Goal: Information Seeking & Learning: Learn about a topic

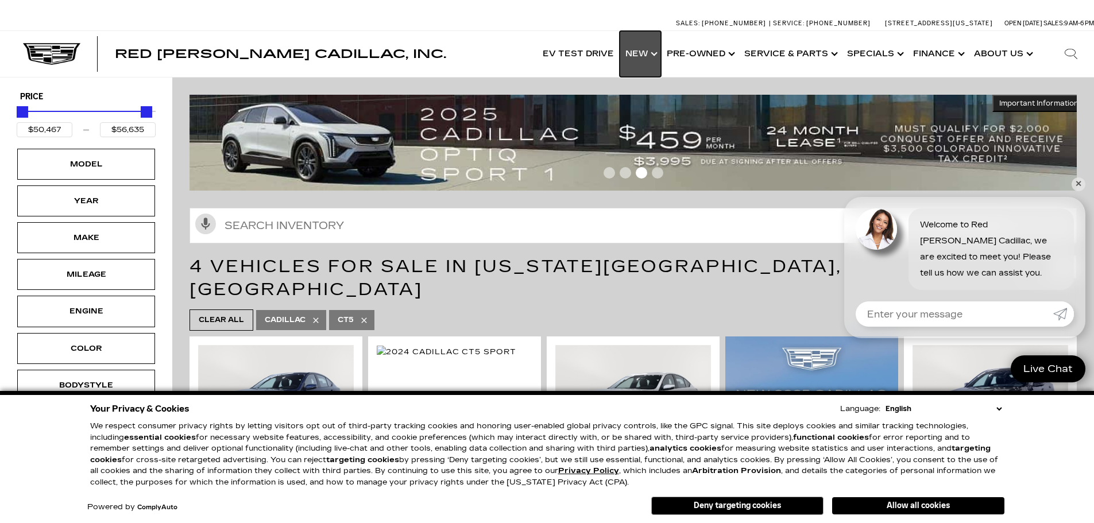
click at [655, 50] on link "Show New" at bounding box center [640, 54] width 41 height 46
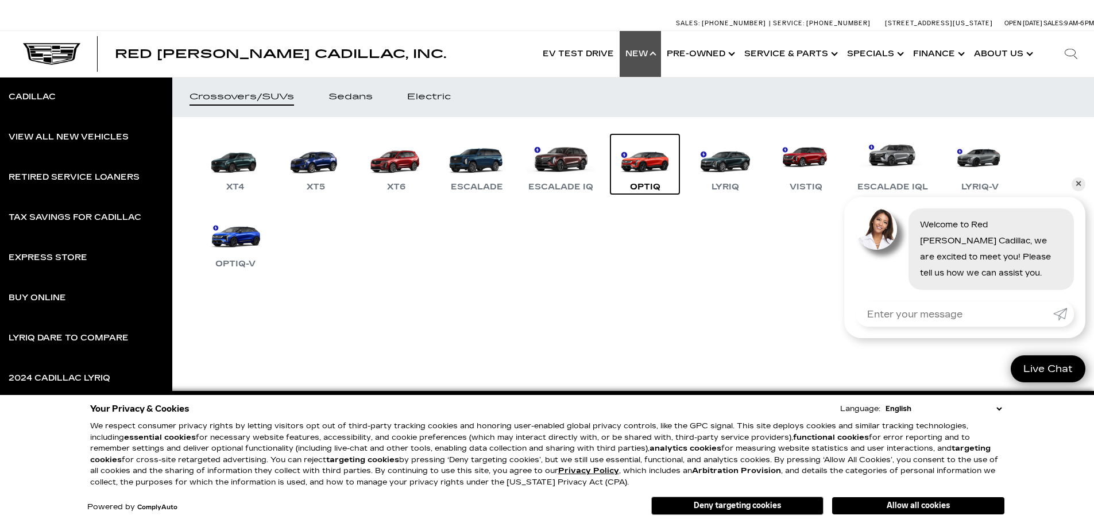
click at [654, 160] on link "OPTIQ" at bounding box center [645, 164] width 69 height 60
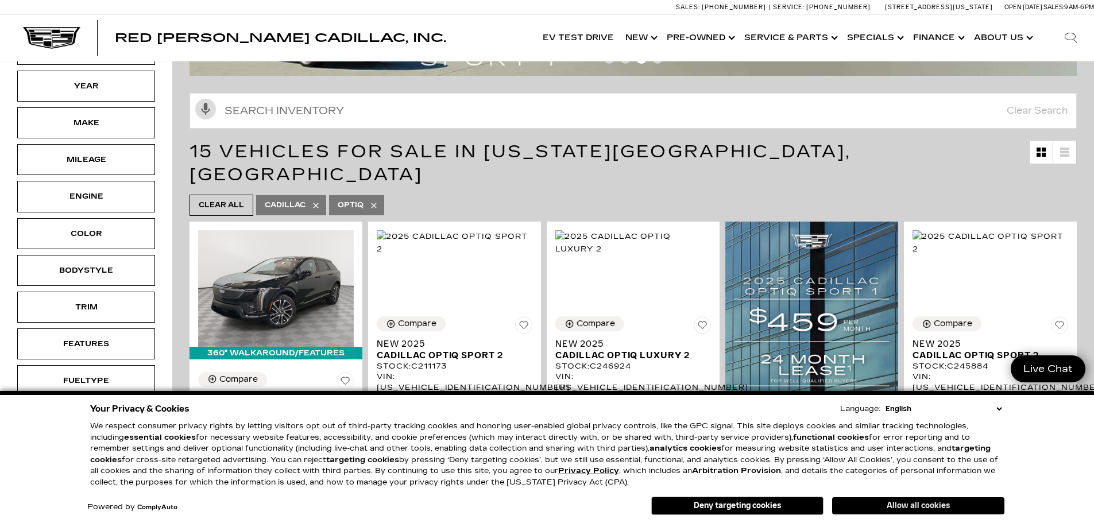
click at [908, 510] on button "Allow all cookies" at bounding box center [918, 505] width 172 height 17
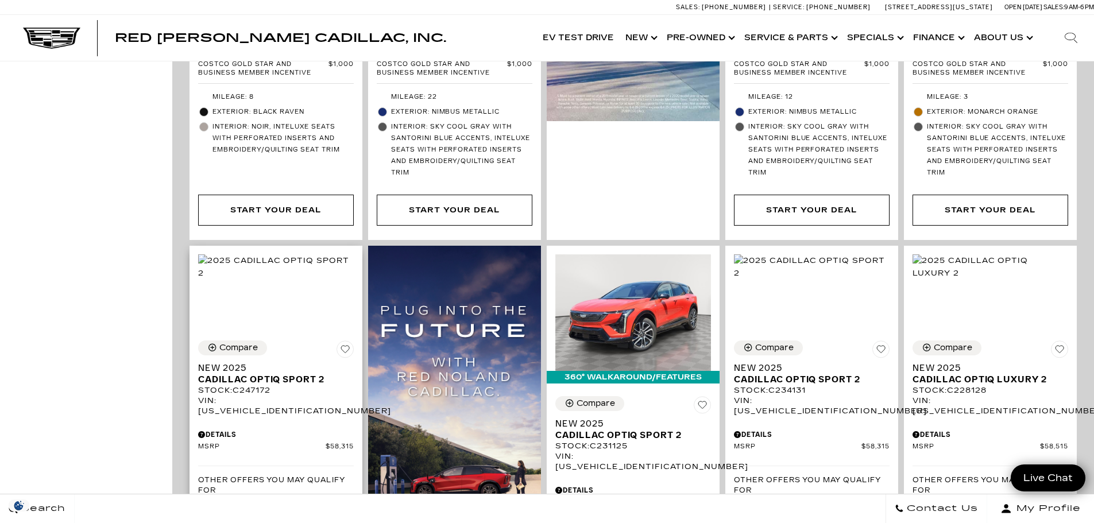
scroll to position [1149, 0]
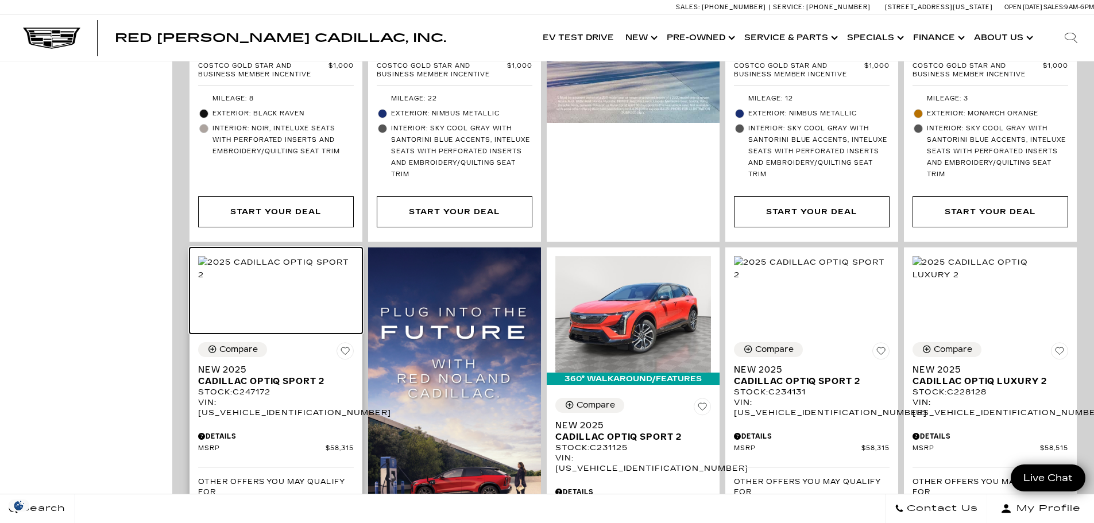
click at [268, 263] on img at bounding box center [276, 268] width 156 height 25
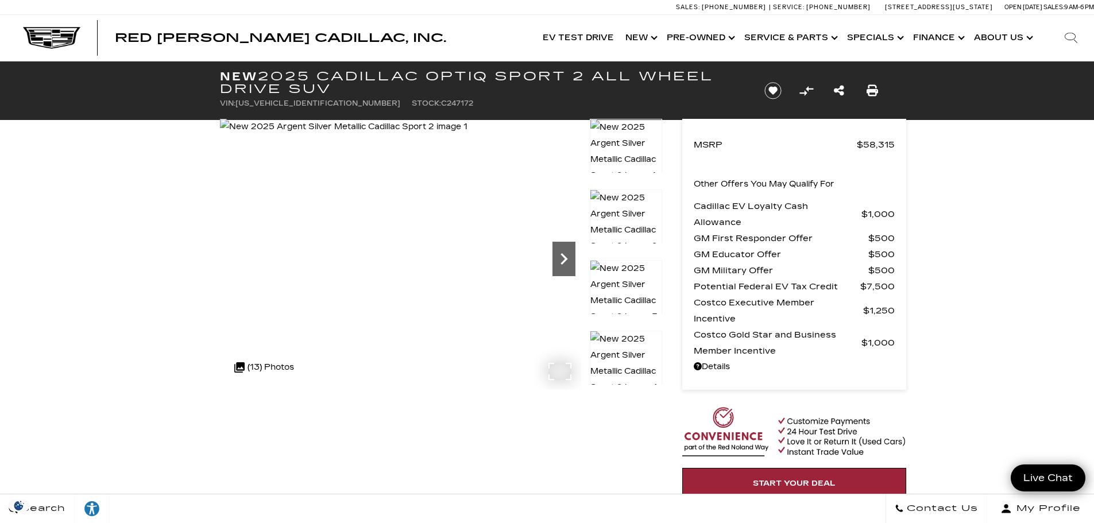
click at [568, 267] on icon "Next" at bounding box center [564, 259] width 23 height 23
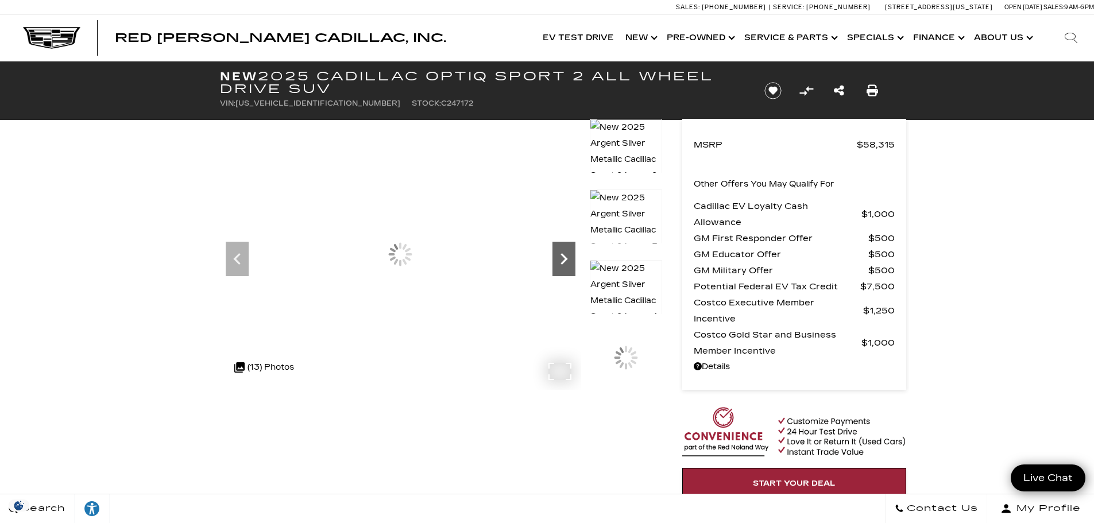
click at [568, 267] on icon "Next" at bounding box center [564, 259] width 23 height 23
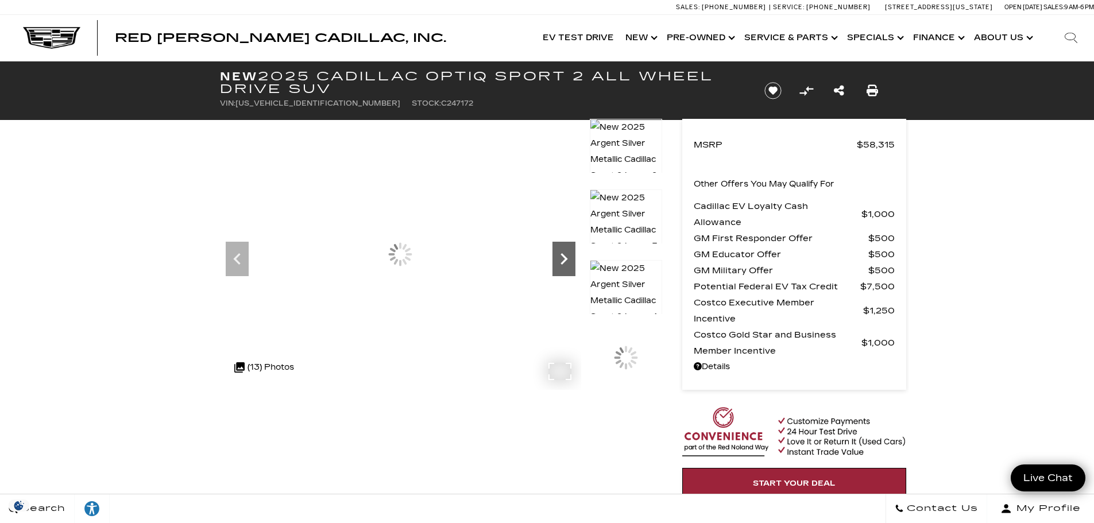
click at [568, 267] on icon "Next" at bounding box center [564, 259] width 23 height 23
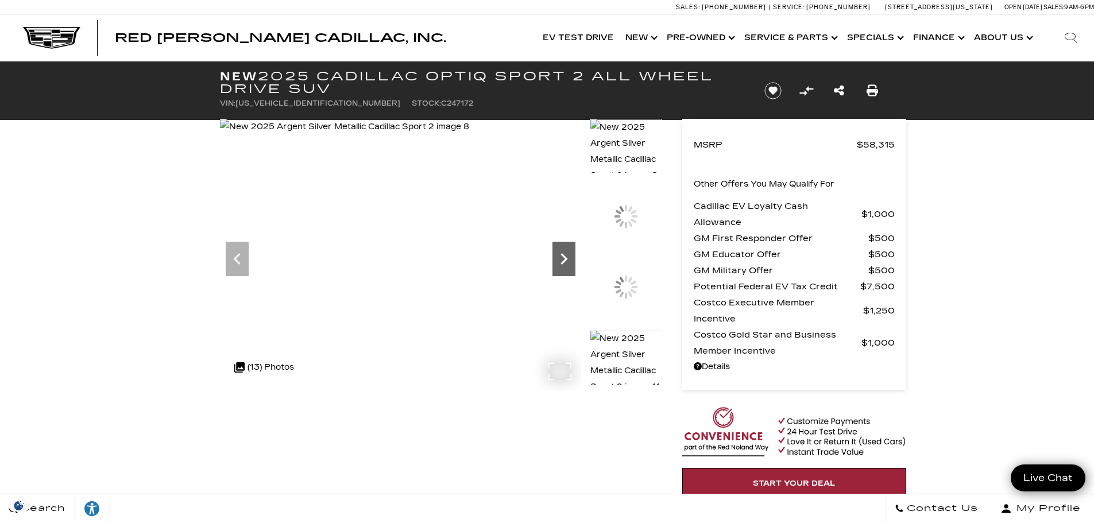
click at [568, 267] on icon "Next" at bounding box center [564, 259] width 23 height 23
click at [612, 277] on img at bounding box center [626, 292] width 72 height 65
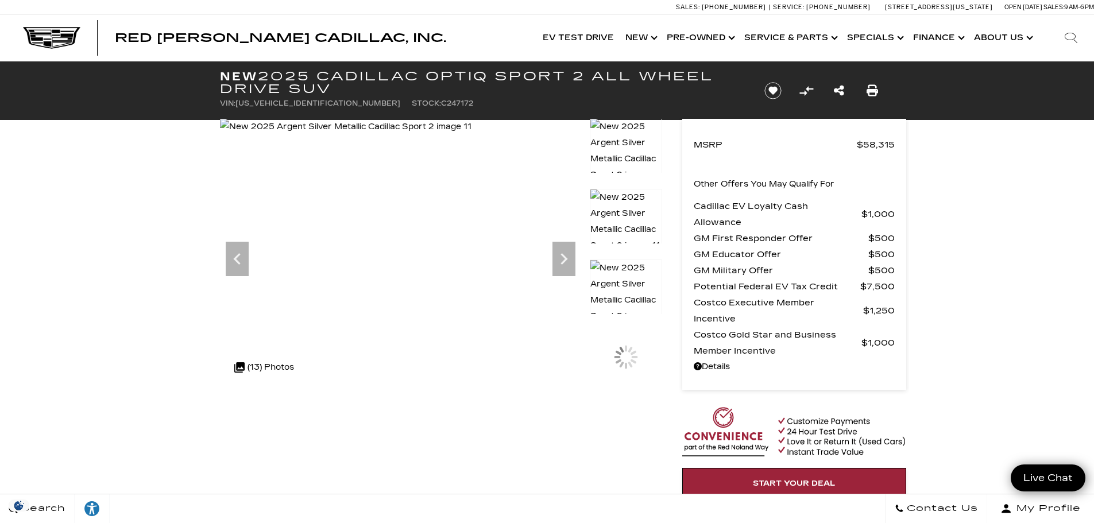
click at [615, 138] on img at bounding box center [626, 159] width 72 height 82
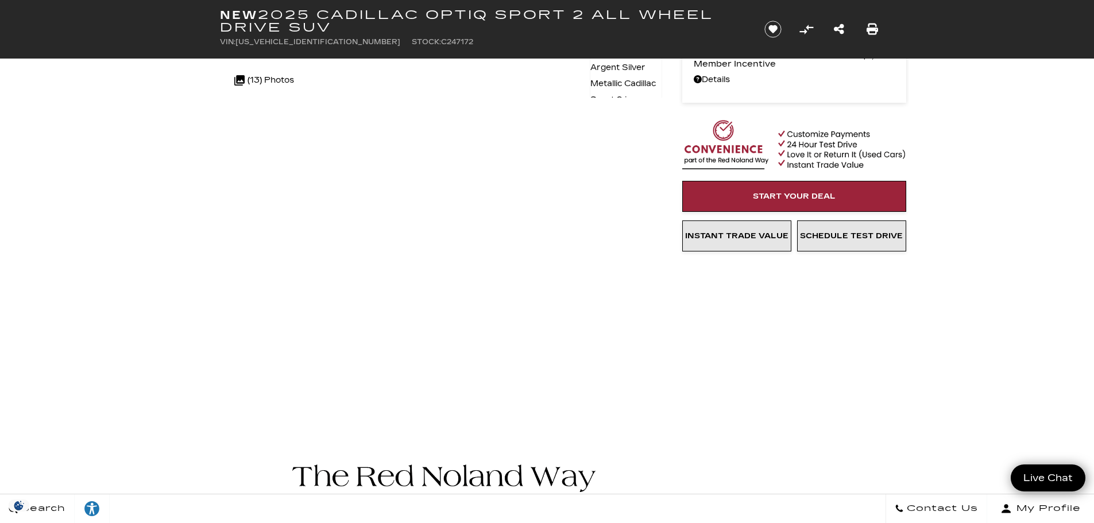
scroll to position [345, 0]
